Goal: Information Seeking & Learning: Learn about a topic

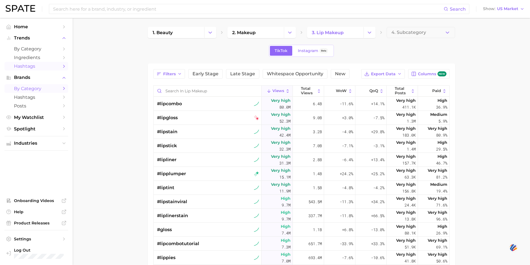
click at [37, 89] on span "by Category" at bounding box center [36, 88] width 45 height 5
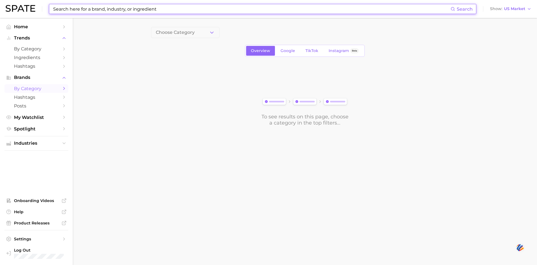
click at [217, 8] on input at bounding box center [252, 9] width 398 height 10
click at [189, 32] on span "Choose Category" at bounding box center [175, 32] width 39 height 5
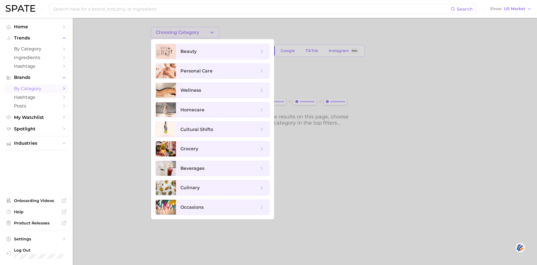
click at [94, 75] on div at bounding box center [268, 132] width 537 height 265
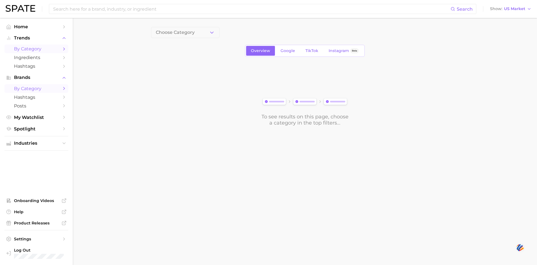
click at [36, 48] on span "by Category" at bounding box center [36, 48] width 45 height 5
click at [177, 31] on span "1. Choose Category" at bounding box center [177, 32] width 42 height 5
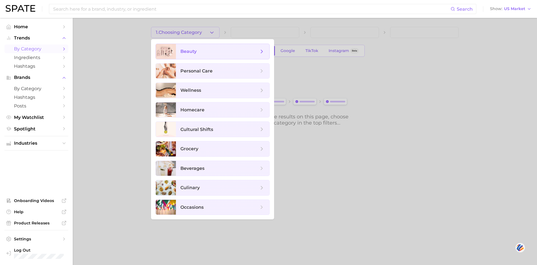
click at [188, 54] on span "beauty" at bounding box center [219, 51] width 78 height 6
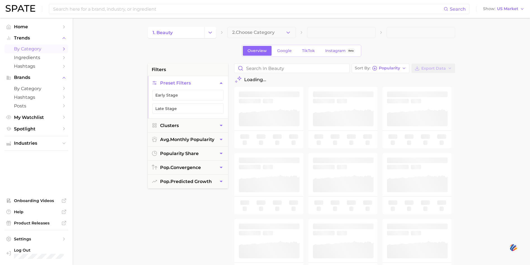
click at [265, 30] on span "2. Choose Category" at bounding box center [253, 32] width 43 height 5
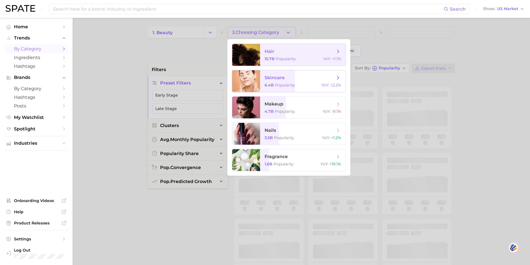
click at [259, 75] on div at bounding box center [246, 81] width 28 height 22
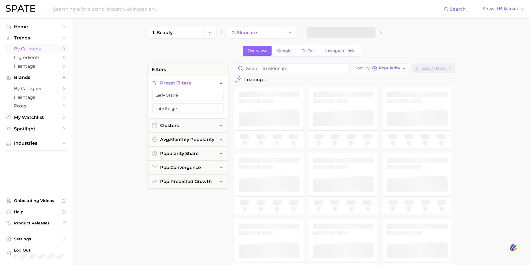
click at [345, 34] on span at bounding box center [341, 32] width 69 height 11
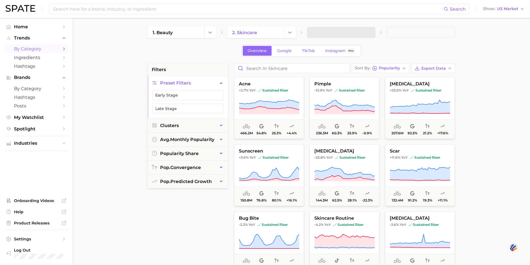
click at [369, 32] on span at bounding box center [341, 32] width 69 height 11
click at [340, 41] on div "1. beauty 2. skincare Overview Google TikTok Instagram Beta filters Preset Filt…" at bounding box center [302, 220] width 308 height 387
click at [355, 33] on button "3. Subcategory" at bounding box center [341, 32] width 69 height 11
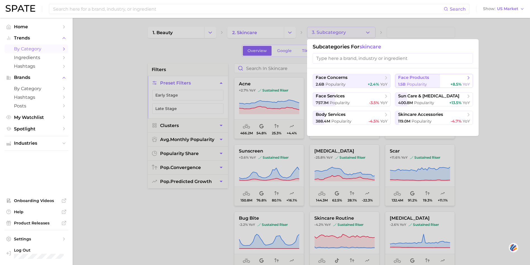
click at [412, 82] on span "Popularity" at bounding box center [417, 84] width 20 height 5
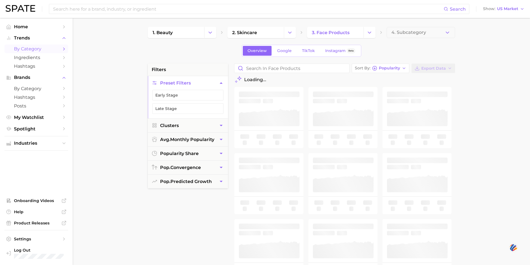
click at [404, 34] on span "4. Subcategory" at bounding box center [409, 32] width 35 height 5
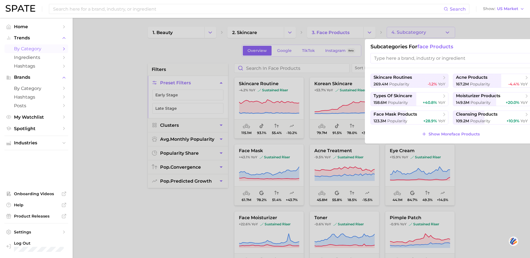
click at [394, 58] on input "search" at bounding box center [451, 58] width 160 height 10
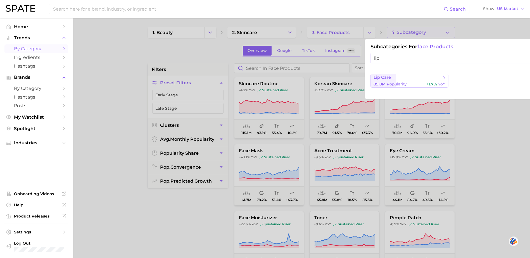
type input "lip"
click at [397, 80] on span "lip care" at bounding box center [408, 78] width 68 height 6
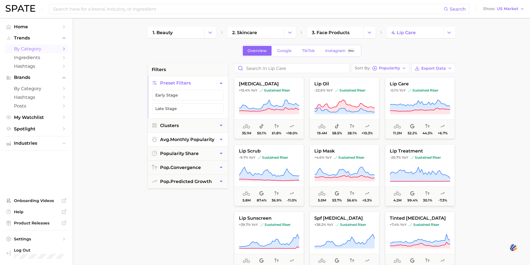
click at [177, 143] on button "avg. monthly popularity" at bounding box center [188, 140] width 80 height 14
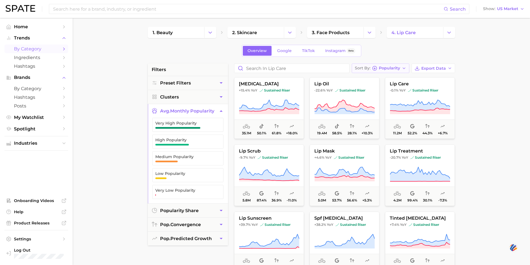
click at [388, 71] on button "Sort By Popularity" at bounding box center [381, 68] width 58 height 10
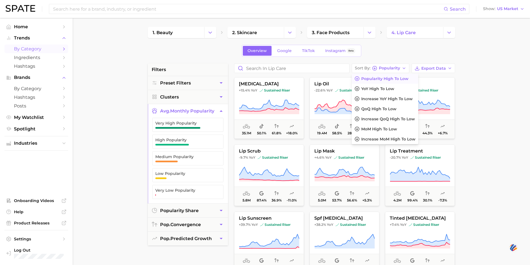
click at [387, 76] on span "Popularity high to low" at bounding box center [385, 78] width 47 height 5
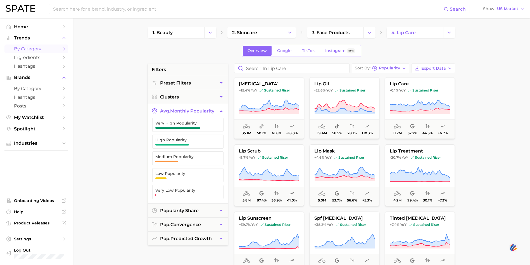
click at [172, 69] on li "filters" at bounding box center [188, 69] width 80 height 12
click at [64, 141] on icon "Sidebar" at bounding box center [64, 143] width 5 height 5
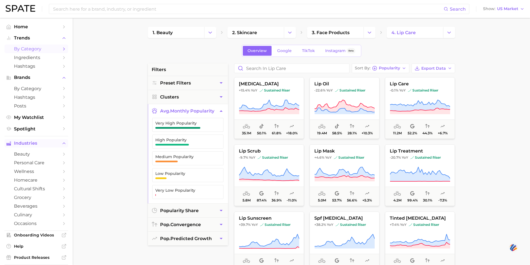
drag, startPoint x: 84, startPoint y: 58, endPoint x: 118, endPoint y: 52, distance: 34.6
click at [93, 56] on main "1. beauty 2. skincare 3. face products 4. lip care Overview Google TikTok Insta…" at bounding box center [302, 230] width 458 height 424
click at [25, 68] on span "Hashtags" at bounding box center [36, 65] width 45 height 5
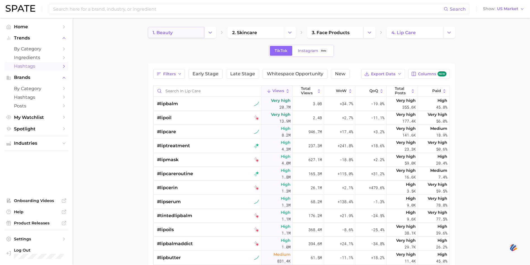
click at [178, 30] on link "1. beauty" at bounding box center [176, 32] width 56 height 11
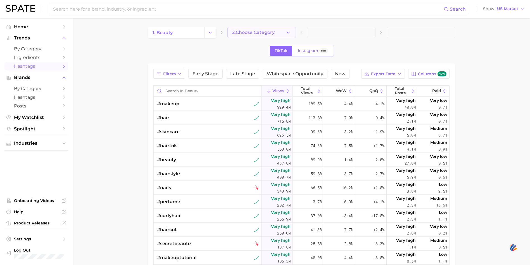
click at [256, 33] on span "2. Choose Category" at bounding box center [253, 32] width 43 height 5
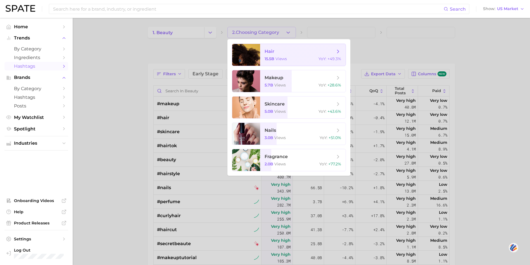
click at [256, 56] on div at bounding box center [246, 55] width 28 height 22
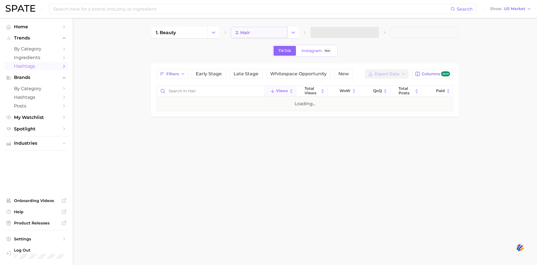
click at [259, 33] on link "2. hair" at bounding box center [259, 32] width 56 height 11
click at [285, 36] on span "2. hair" at bounding box center [265, 32] width 69 height 11
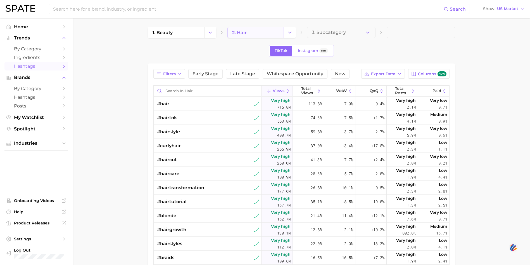
click at [283, 32] on link "2. hair" at bounding box center [256, 32] width 56 height 11
click at [294, 32] on button "Change Category" at bounding box center [290, 32] width 12 height 11
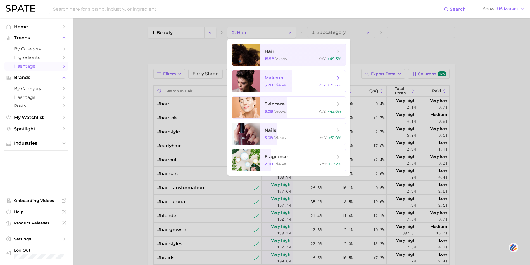
click at [291, 82] on span "makeup 5.7b views YoY : +28.6%" at bounding box center [303, 81] width 86 height 22
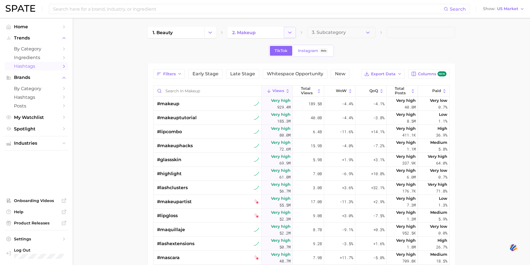
click at [288, 32] on icon "Change Category" at bounding box center [290, 33] width 6 height 6
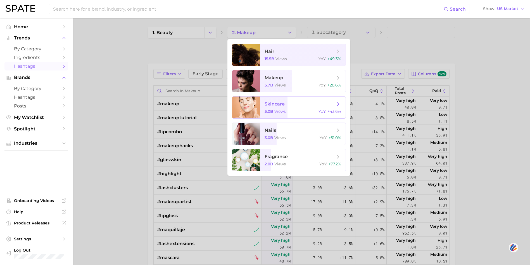
click at [269, 121] on ul "hair 15.5b views YoY : +49.3% makeup 5.7b views YoY : +28.6% skincare 5.0b view…" at bounding box center [289, 107] width 123 height 136
click at [269, 110] on span "5.0b" at bounding box center [269, 111] width 9 height 5
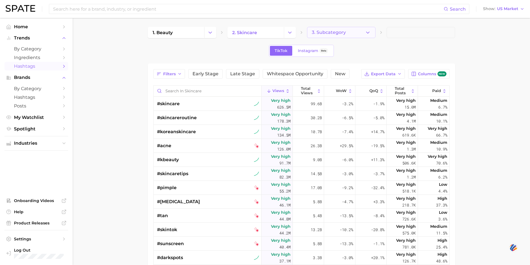
click at [362, 33] on button "3. Subcategory" at bounding box center [341, 32] width 69 height 11
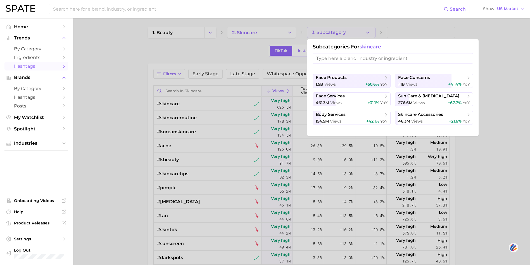
click at [363, 65] on div "Subcategories for skincare" at bounding box center [393, 53] width 172 height 29
click at [364, 62] on input "search" at bounding box center [393, 58] width 160 height 10
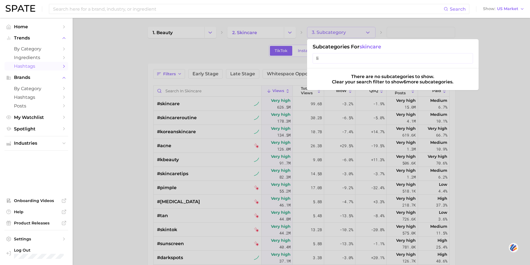
type input "l"
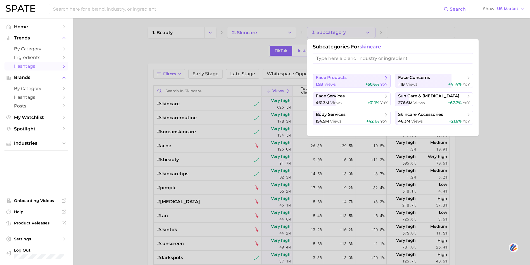
click at [366, 80] on span "face products" at bounding box center [350, 78] width 68 height 6
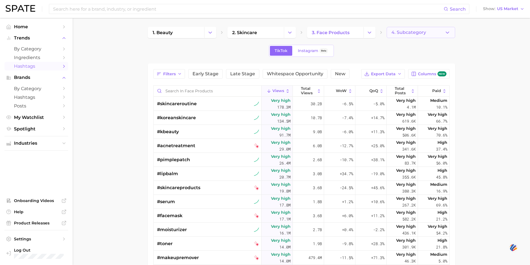
click at [407, 27] on button "4. Subcategory" at bounding box center [421, 32] width 69 height 11
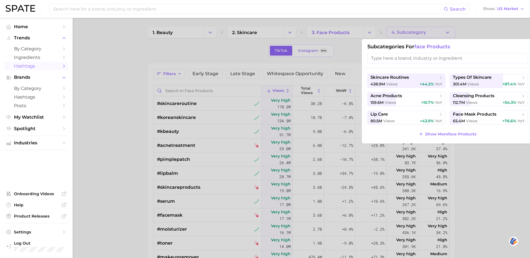
click at [400, 56] on input "search" at bounding box center [448, 58] width 160 height 10
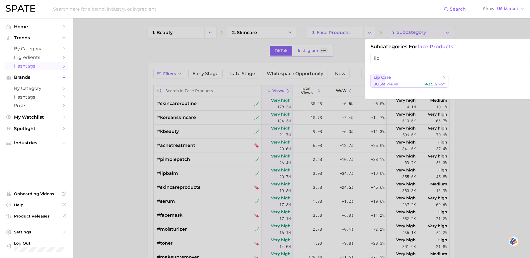
type input "lip"
click at [425, 80] on span "lip care" at bounding box center [408, 78] width 68 height 6
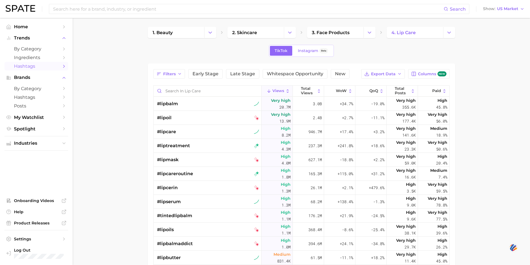
click at [479, 90] on main "1. beauty 2. skincare 3. face products 4. lip care TikTok Instagram Beta Filter…" at bounding box center [302, 201] width 458 height 366
click at [476, 85] on main "1. beauty 2. skincare 3. face products 4. lip care TikTok Instagram Beta Filter…" at bounding box center [302, 201] width 458 height 366
click at [467, 148] on main "1. beauty 2. skincare 3. face products 4. lip care TikTok Instagram Beta Filter…" at bounding box center [302, 201] width 458 height 366
click at [200, 28] on link "1. beauty" at bounding box center [176, 32] width 56 height 11
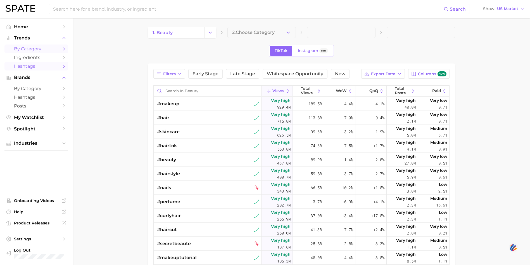
click at [30, 49] on span "by Category" at bounding box center [36, 48] width 45 height 5
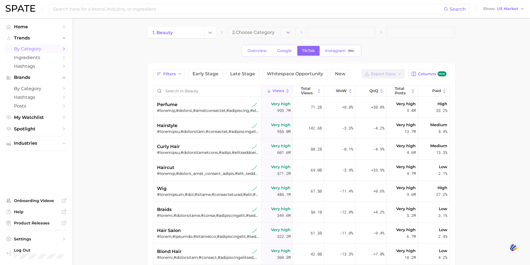
click at [45, 49] on span "by Category" at bounding box center [36, 48] width 45 height 5
click at [31, 28] on span "Home" at bounding box center [36, 26] width 45 height 5
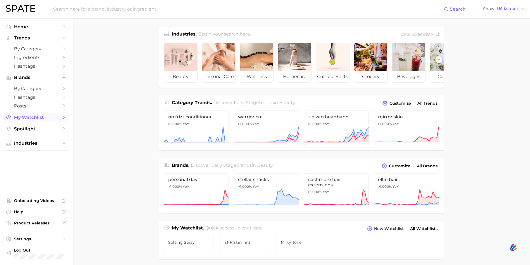
click at [48, 120] on span "My Watchlist" at bounding box center [36, 117] width 45 height 5
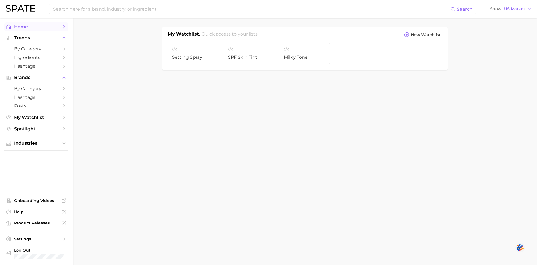
click at [30, 29] on span "Home" at bounding box center [36, 26] width 45 height 5
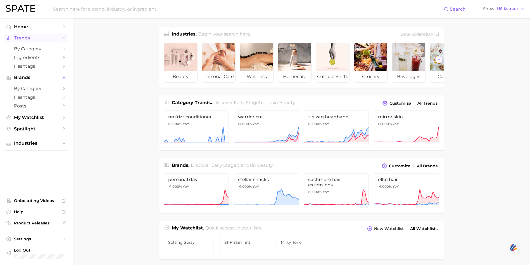
click at [31, 40] on span "Trends" at bounding box center [36, 38] width 45 height 5
click at [30, 39] on span "Trends" at bounding box center [36, 38] width 45 height 5
click at [48, 49] on span "by Category" at bounding box center [36, 48] width 45 height 5
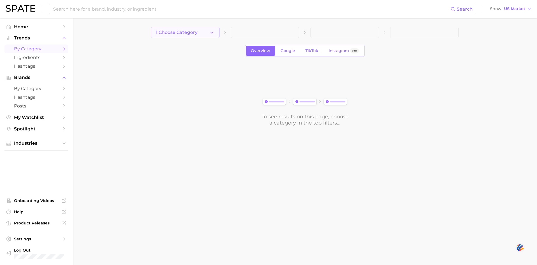
click at [206, 31] on button "1. Choose Category" at bounding box center [185, 32] width 69 height 11
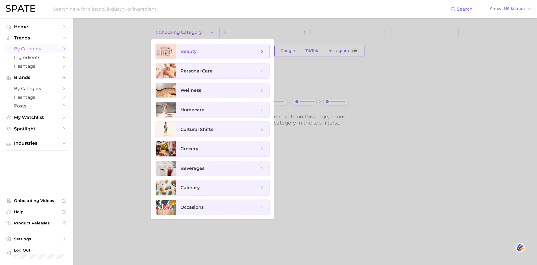
click at [210, 50] on span "beauty" at bounding box center [219, 51] width 78 height 6
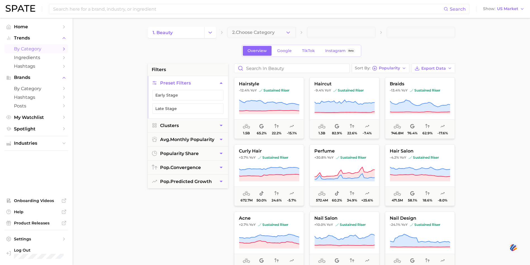
click at [252, 29] on button "2. Choose Category" at bounding box center [262, 32] width 69 height 11
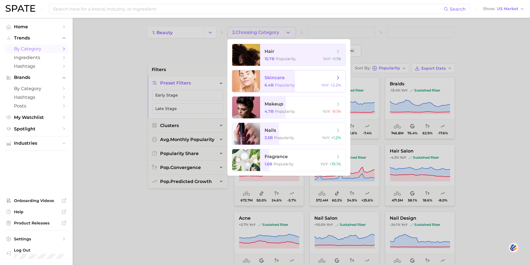
click at [294, 72] on span "skincare 6.4b Popularity YoY : +2.2%" at bounding box center [303, 81] width 86 height 22
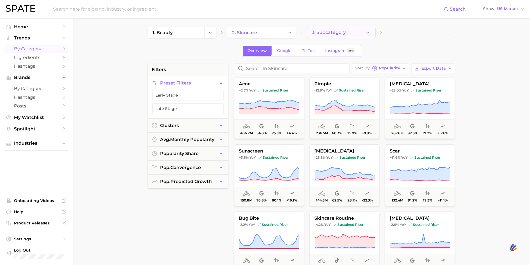
click at [322, 31] on span "3. Subcategory" at bounding box center [329, 32] width 34 height 5
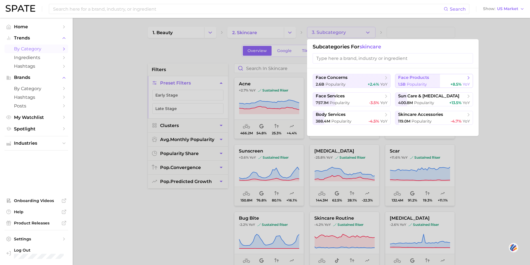
click at [406, 80] on span "face products" at bounding box center [432, 78] width 68 height 6
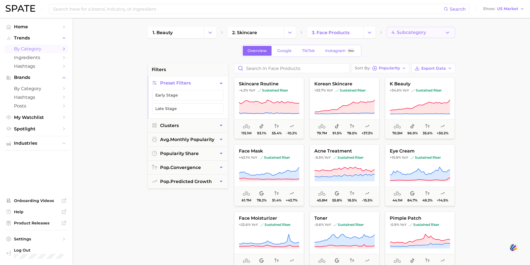
click at [397, 31] on span "4. Subcategory" at bounding box center [409, 32] width 35 height 5
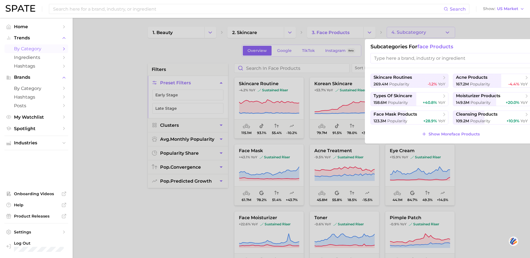
click at [434, 64] on div "Subcategories for face products" at bounding box center [451, 53] width 172 height 29
click at [440, 62] on input "search" at bounding box center [451, 58] width 160 height 10
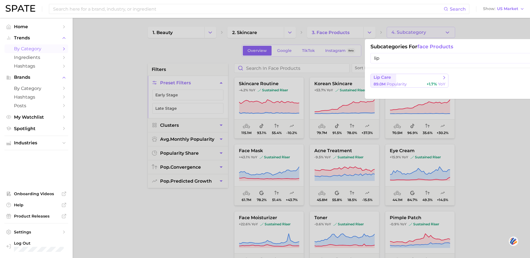
type input "lip"
click at [433, 86] on span "+1.7%" at bounding box center [432, 84] width 10 height 5
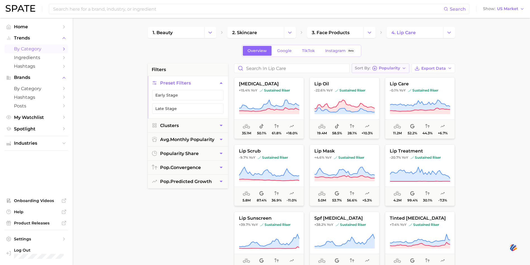
click at [395, 71] on button "Sort By Popularity" at bounding box center [381, 68] width 58 height 10
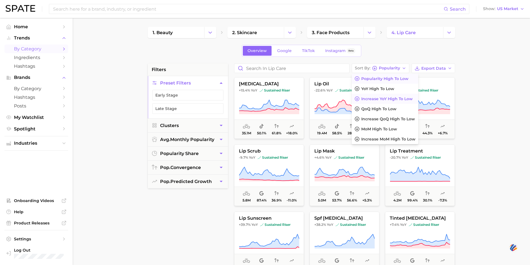
click at [397, 95] on button "Increase YoY high to low" at bounding box center [385, 99] width 67 height 10
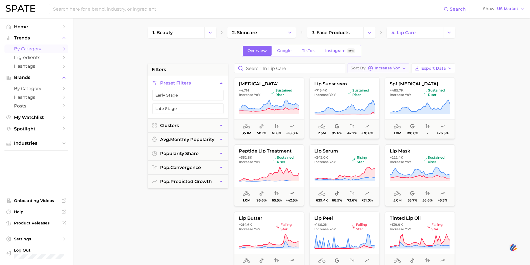
click at [391, 70] on span "Increase YoY" at bounding box center [387, 68] width 25 height 3
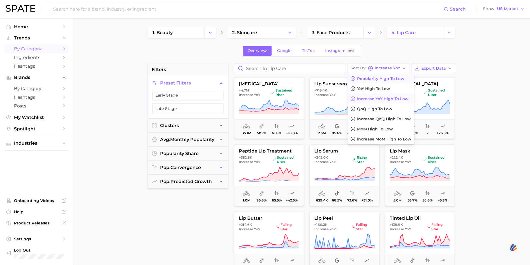
click at [391, 76] on span "Popularity high to low" at bounding box center [380, 78] width 47 height 5
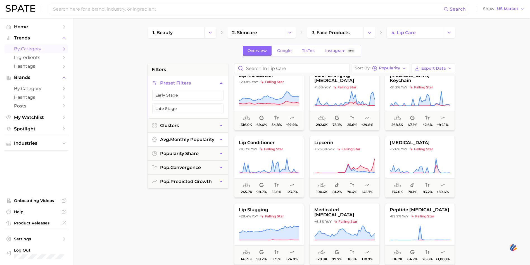
click at [224, 136] on icon "button" at bounding box center [221, 139] width 6 height 6
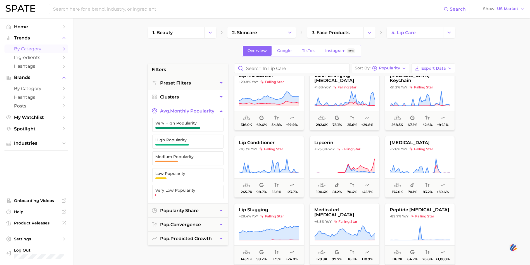
click at [191, 93] on button "Clusters" at bounding box center [188, 97] width 80 height 14
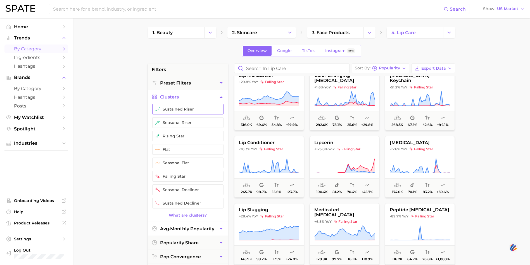
click at [200, 108] on button "sustained riser" at bounding box center [187, 109] width 71 height 11
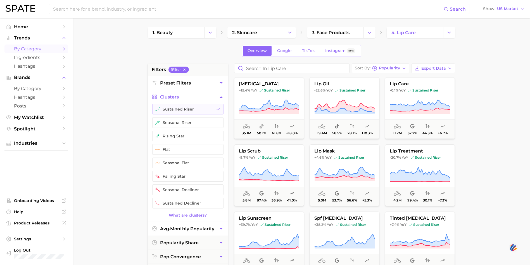
click at [195, 84] on button "Preset Filters" at bounding box center [188, 83] width 80 height 14
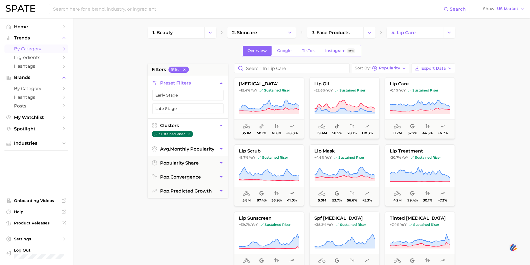
click at [190, 131] on button "sustained riser" at bounding box center [172, 134] width 41 height 6
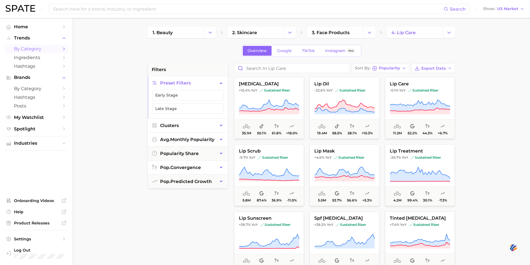
click at [197, 174] on button "pop. convergence" at bounding box center [188, 167] width 80 height 14
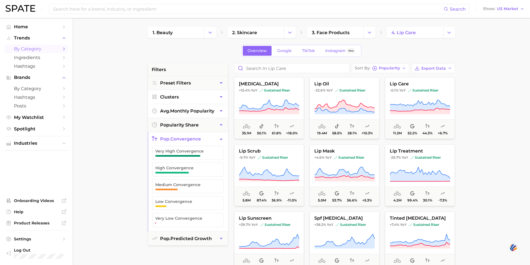
click at [198, 134] on button "pop. convergence" at bounding box center [188, 139] width 80 height 14
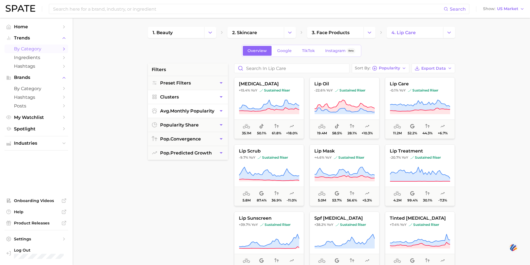
click at [470, 46] on main "1. beauty 2. skincare 3. face products 4. lip care Overview Google TikTok Insta…" at bounding box center [302, 230] width 458 height 424
click at [505, 10] on span "US Market" at bounding box center [507, 8] width 21 height 3
click at [464, 48] on main "1. beauty 2. skincare 3. face products 4. lip care Overview Google TikTok Insta…" at bounding box center [302, 230] width 458 height 424
click at [382, 33] on icon at bounding box center [381, 32] width 4 height 4
click at [188, 83] on span "Preset Filters" at bounding box center [175, 82] width 31 height 5
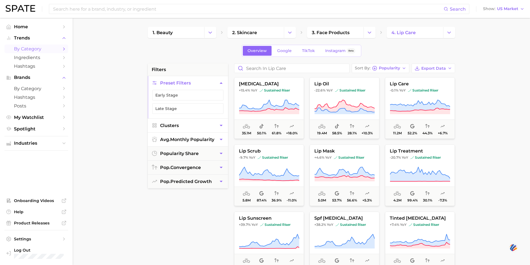
click at [188, 83] on span "Preset Filters" at bounding box center [175, 82] width 31 height 5
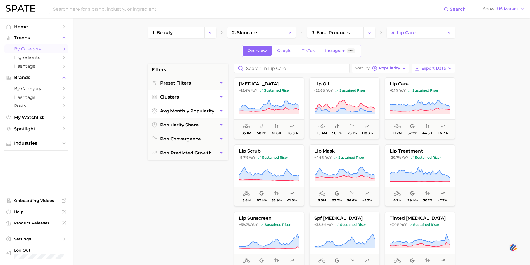
click at [191, 95] on button "Clusters" at bounding box center [188, 97] width 80 height 14
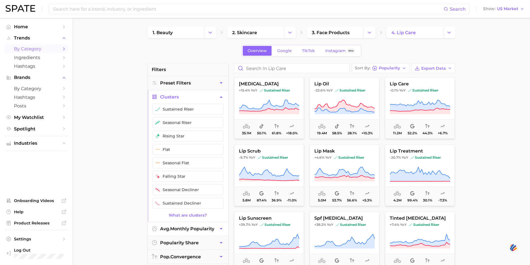
click at [191, 95] on button "Clusters" at bounding box center [188, 97] width 80 height 14
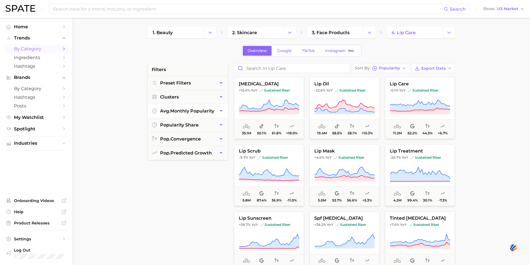
click at [196, 113] on span "avg. monthly popularity" at bounding box center [187, 110] width 54 height 5
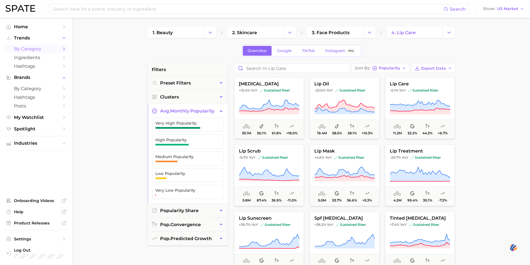
click at [196, 113] on span "avg. monthly popularity" at bounding box center [187, 110] width 54 height 5
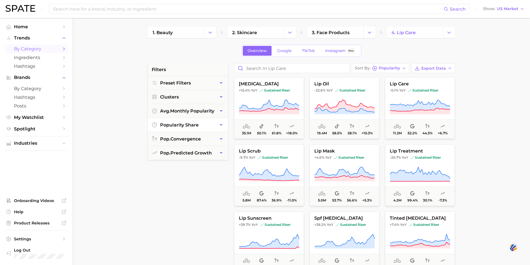
click at [199, 129] on button "popularity share" at bounding box center [188, 125] width 80 height 14
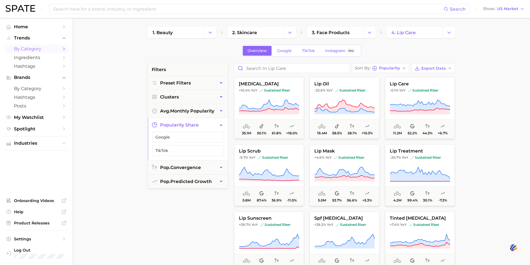
click at [199, 129] on button "popularity share" at bounding box center [188, 125] width 80 height 14
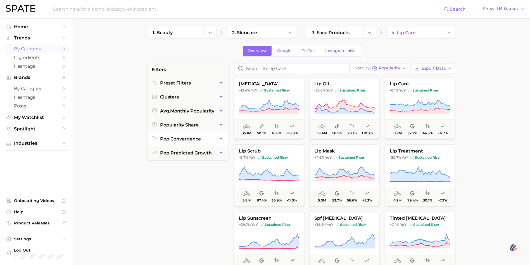
click at [202, 143] on button "pop. convergence" at bounding box center [188, 139] width 80 height 14
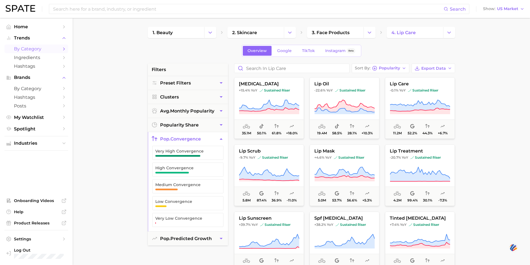
click at [202, 143] on button "pop. convergence" at bounding box center [188, 139] width 80 height 14
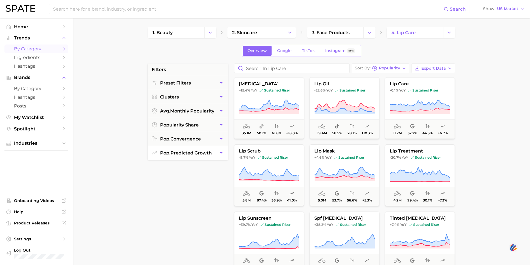
click at [202, 156] on button "pop. predicted growth" at bounding box center [188, 153] width 80 height 14
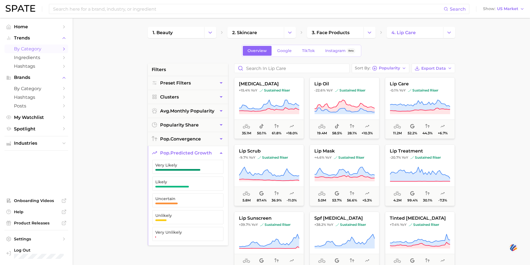
click at [202, 156] on button "pop. predicted growth" at bounding box center [188, 153] width 80 height 14
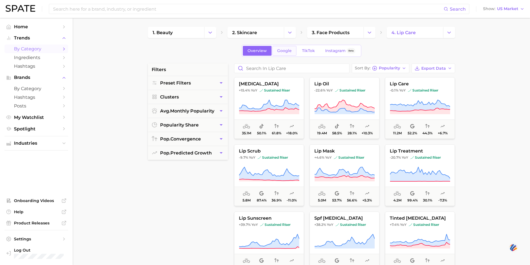
click at [293, 48] on link "Google" at bounding box center [285, 51] width 24 height 10
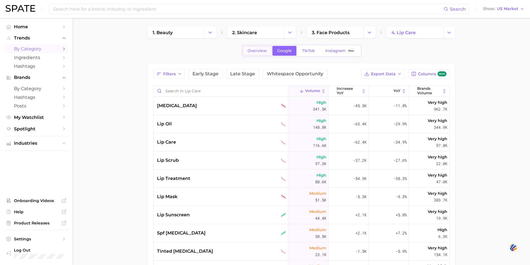
click at [267, 52] on link "Overview" at bounding box center [257, 51] width 29 height 10
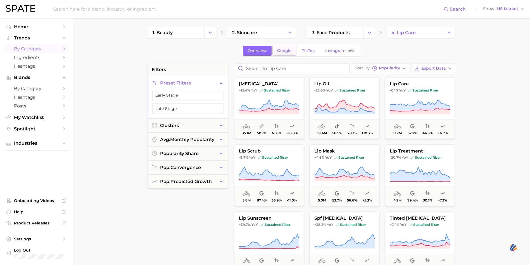
click at [280, 55] on link "Google" at bounding box center [285, 51] width 24 height 10
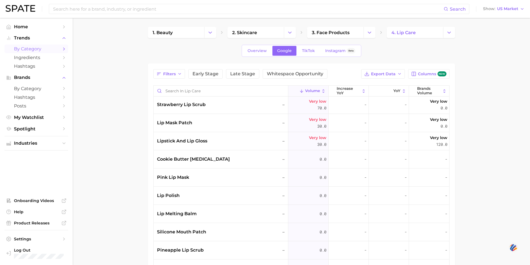
scroll to position [910, 0]
click at [308, 49] on span "TikTok" at bounding box center [308, 50] width 13 height 5
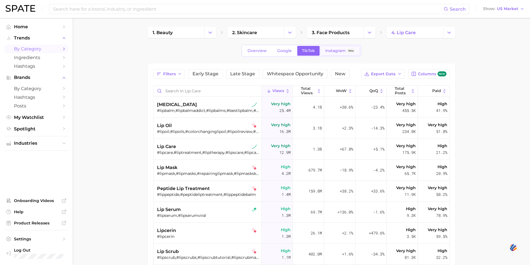
click at [332, 49] on span "Instagram" at bounding box center [335, 50] width 20 height 5
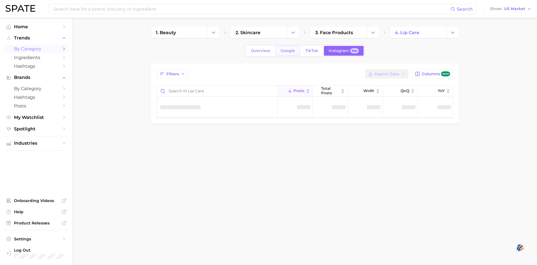
click at [277, 50] on link "Google" at bounding box center [288, 51] width 24 height 10
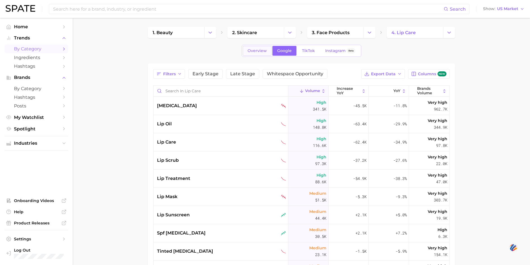
click at [269, 51] on link "Overview" at bounding box center [257, 51] width 29 height 10
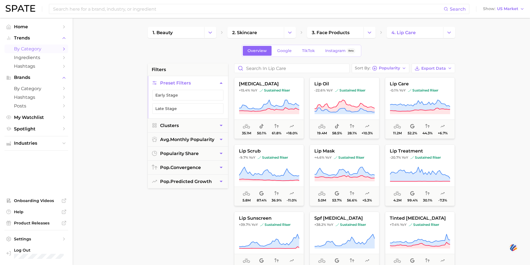
click at [269, 51] on link "Overview" at bounding box center [257, 51] width 29 height 10
